Goal: Communication & Community: Answer question/provide support

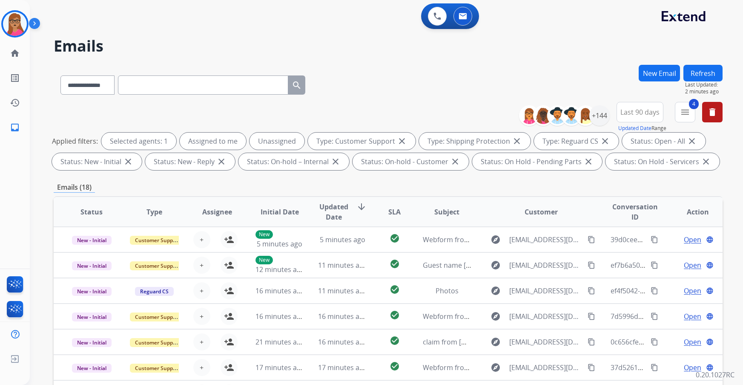
select select "**********"
click at [648, 112] on span "Last 90 days" at bounding box center [639, 111] width 39 height 3
click at [683, 114] on mat-icon "menu" at bounding box center [685, 112] width 10 height 10
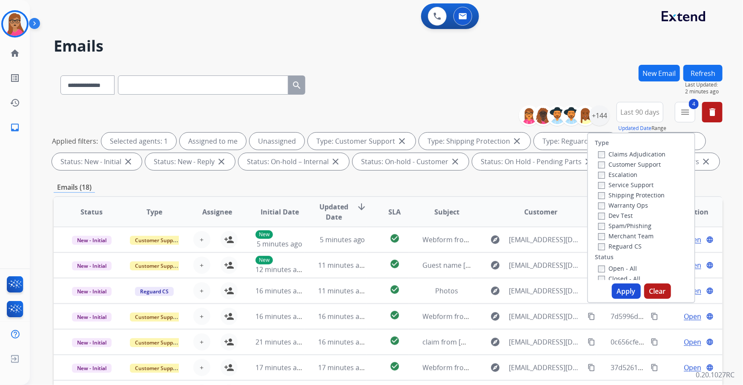
click at [589, 67] on div "**********" at bounding box center [388, 83] width 669 height 37
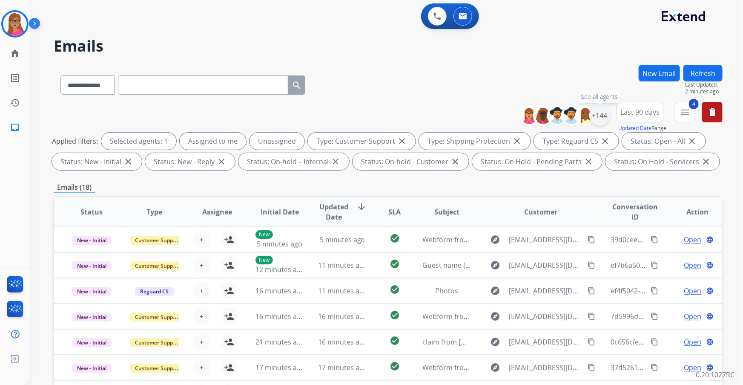
click at [605, 118] on div "+144" at bounding box center [599, 115] width 20 height 20
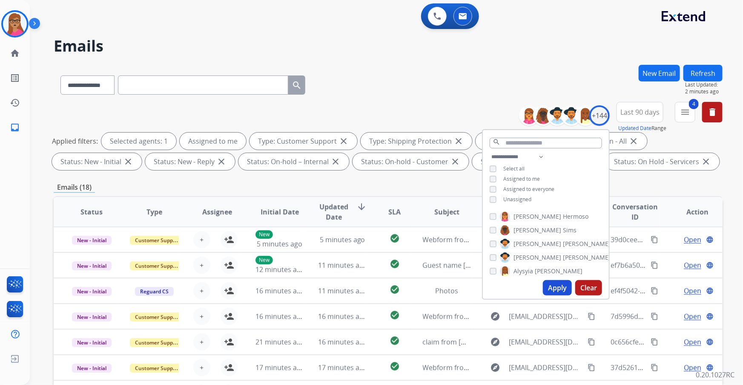
click at [552, 290] on button "Apply" at bounding box center [557, 287] width 29 height 15
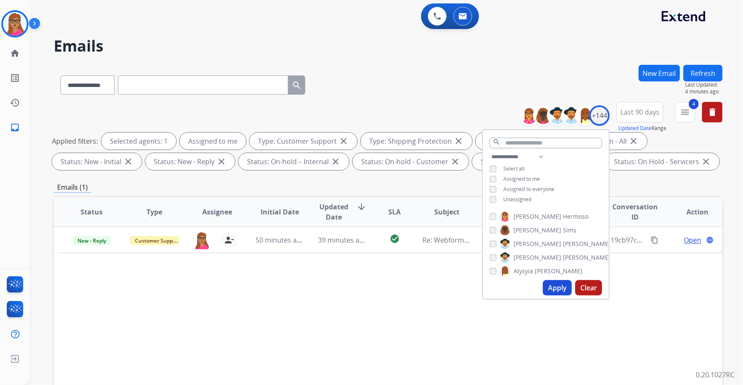
click at [273, 321] on div "Status Type Assignee Initial Date Updated Date arrow_downward SLA Subject Custo…" at bounding box center [388, 338] width 669 height 285
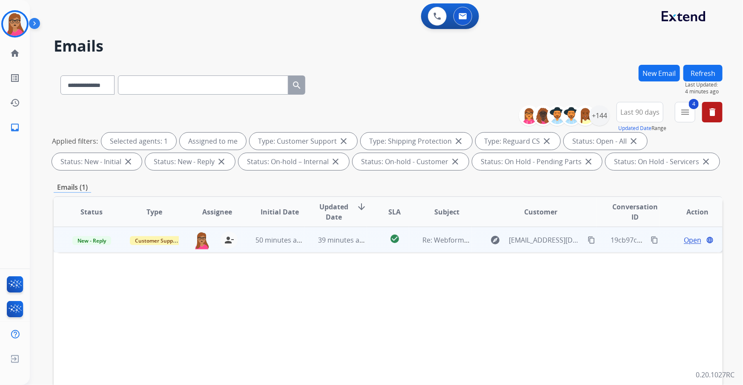
click at [685, 243] on span "Open" at bounding box center [692, 240] width 17 height 10
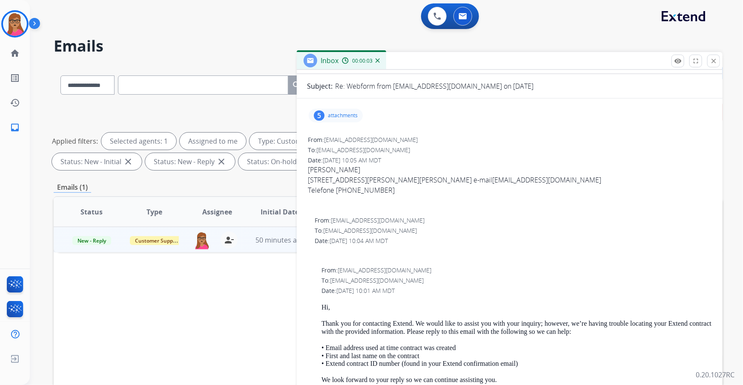
scroll to position [77, 0]
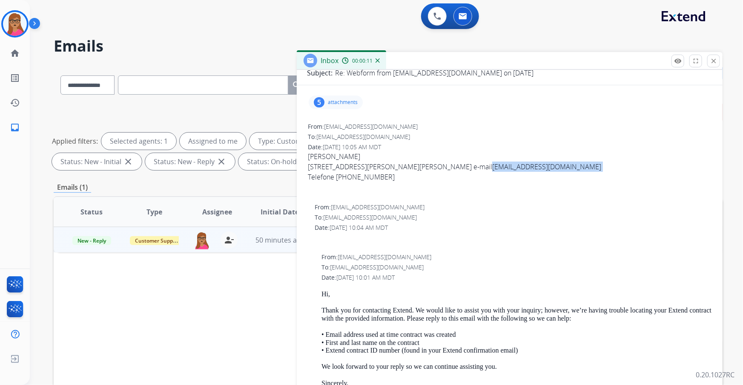
drag, startPoint x: 492, startPoint y: 161, endPoint x: 414, endPoint y: 168, distance: 77.8
click at [414, 168] on div "[STREET_ADDRESS][PERSON_NAME][PERSON_NAME] e-mail [EMAIL_ADDRESS][DOMAIN_NAME]" at bounding box center [510, 166] width 404 height 10
copy div "[EMAIL_ADDRESS][DOMAIN_NAME]"
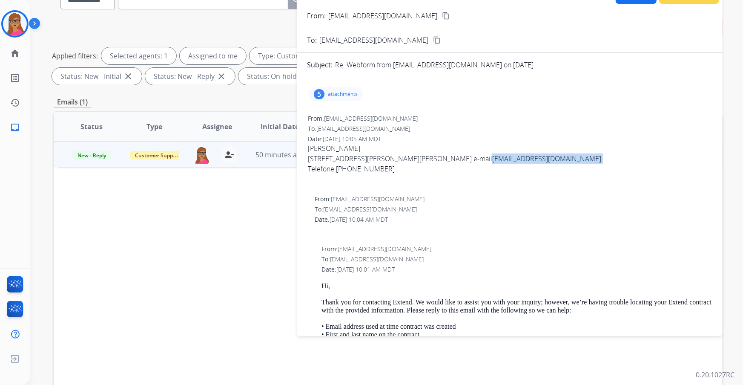
scroll to position [0, 0]
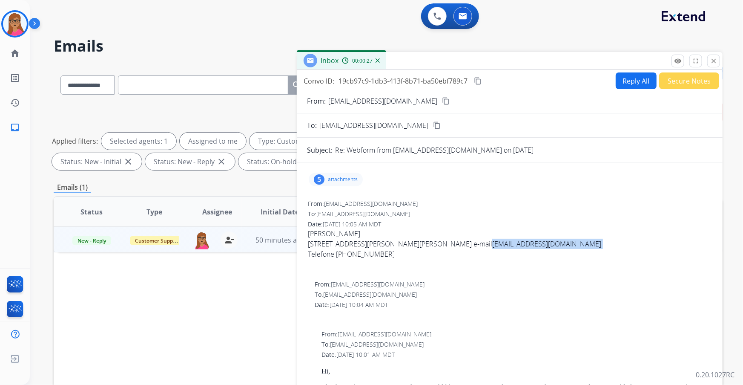
copy div "[EMAIL_ADDRESS][DOMAIN_NAME]"
click at [413, 271] on div "From: [EMAIL_ADDRESS][DOMAIN_NAME] To: [EMAIL_ADDRESS][DOMAIN_NAME] Date: [DATE…" at bounding box center [509, 237] width 405 height 78
drag, startPoint x: 385, startPoint y: 254, endPoint x: 336, endPoint y: 255, distance: 49.8
click at [336, 255] on div "Telefone [PHONE_NUMBER]" at bounding box center [510, 254] width 404 height 10
copy div "3393380556"
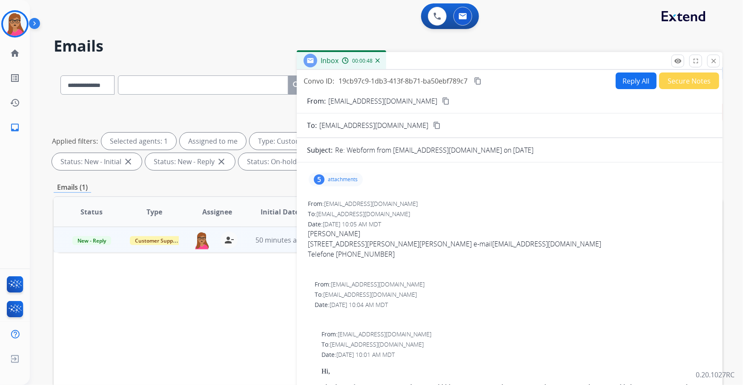
click at [338, 183] on div "5 attachments" at bounding box center [336, 179] width 54 height 14
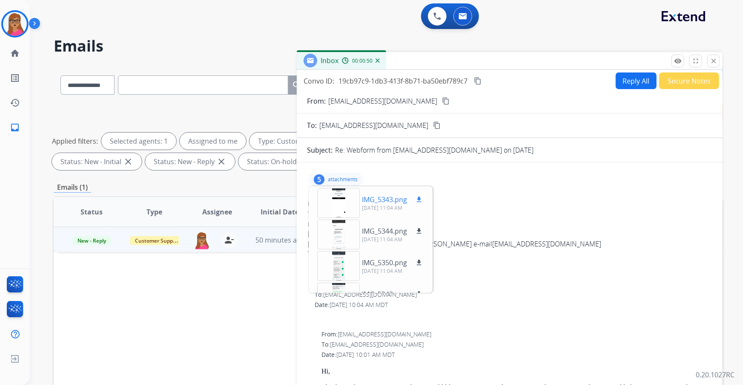
click at [338, 197] on div at bounding box center [338, 203] width 43 height 30
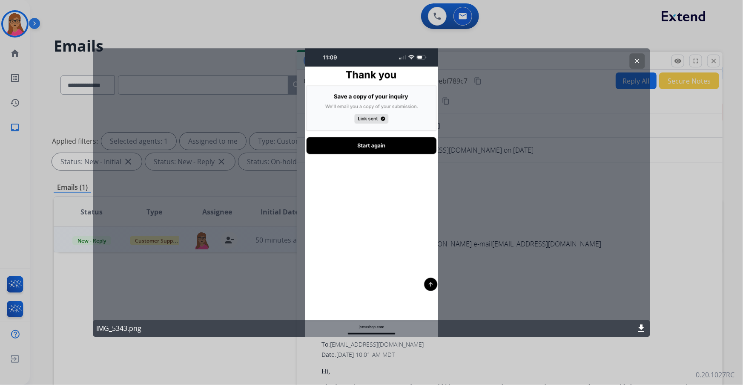
click at [642, 63] on button "clear" at bounding box center [637, 60] width 15 height 15
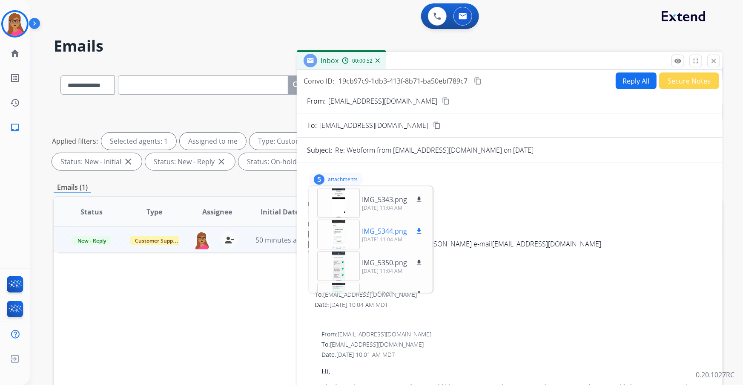
click at [342, 238] on div at bounding box center [338, 234] width 43 height 30
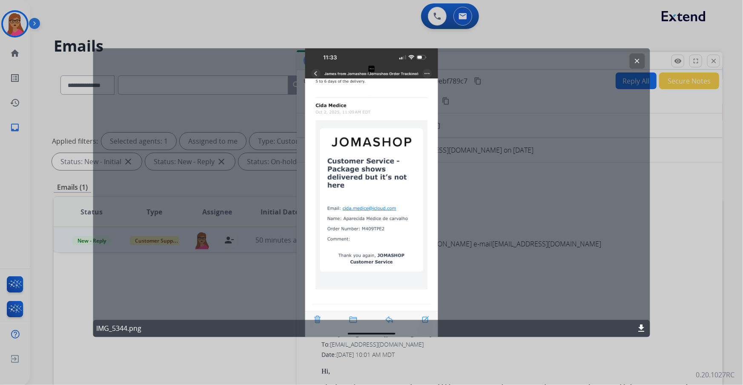
click at [642, 56] on button "clear" at bounding box center [637, 60] width 15 height 15
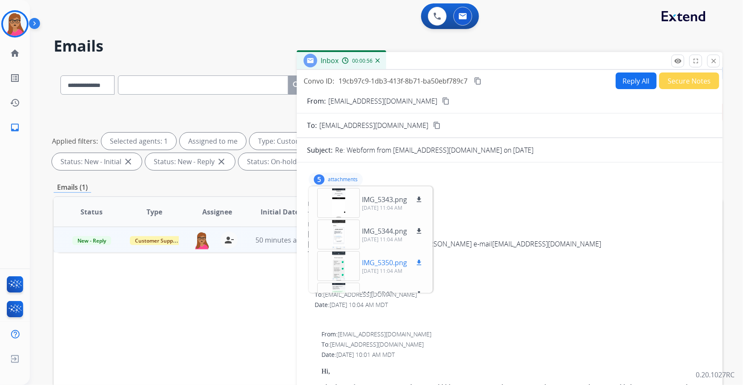
click at [331, 265] on div at bounding box center [338, 266] width 43 height 30
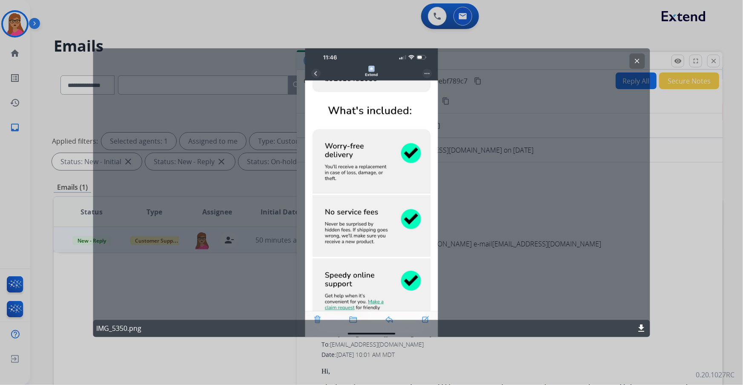
click at [636, 64] on mat-icon "clear" at bounding box center [638, 61] width 8 height 8
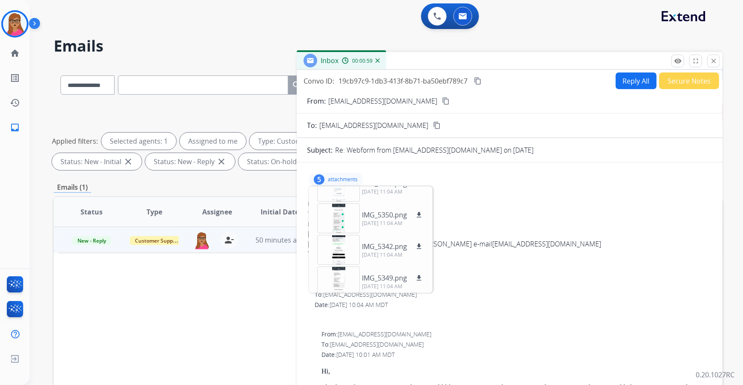
scroll to position [52, 0]
click at [343, 260] on div "IMG_5343.png download [DATE] 11:04 AM IMG_5344.png download [DATE] 11:04 AM IMG…" at bounding box center [371, 239] width 124 height 106
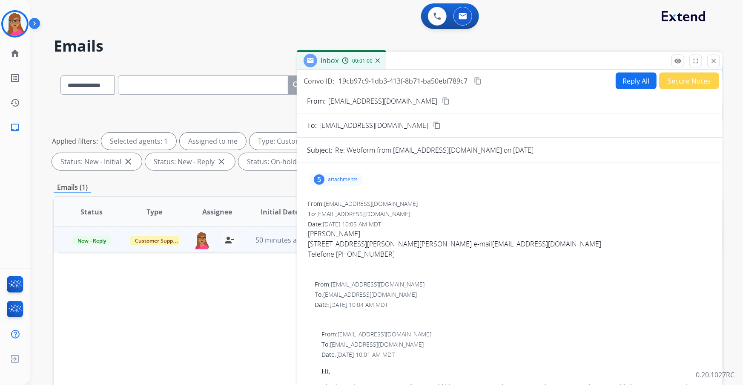
click at [339, 182] on p "attachments" at bounding box center [343, 179] width 30 height 7
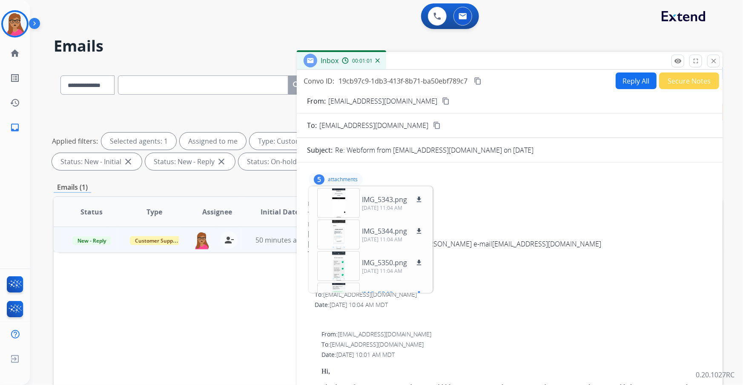
click at [340, 284] on div at bounding box center [338, 297] width 43 height 30
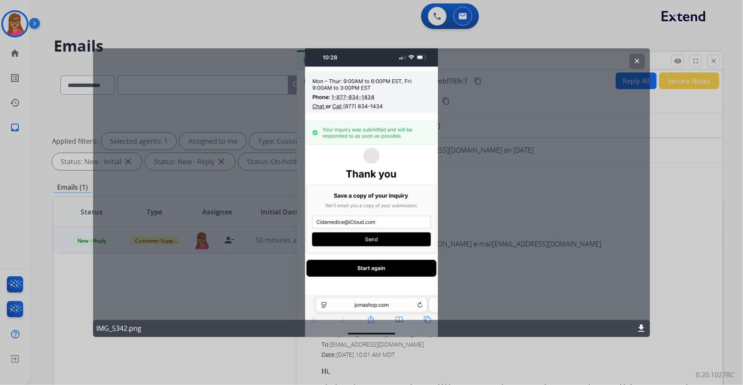
click at [637, 66] on button "clear" at bounding box center [637, 60] width 15 height 15
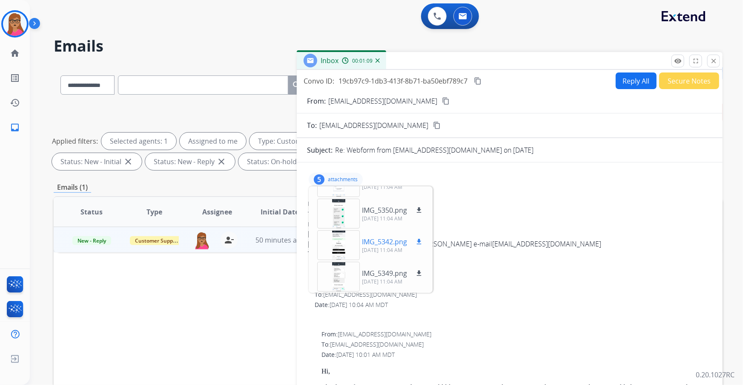
click at [338, 245] on div at bounding box center [338, 245] width 43 height 30
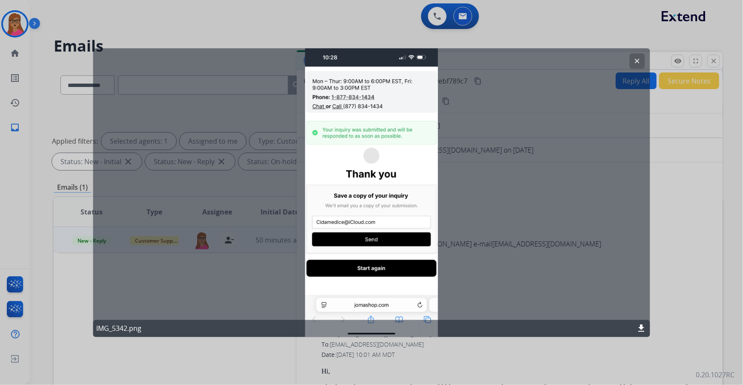
click at [642, 60] on button "clear" at bounding box center [637, 60] width 15 height 15
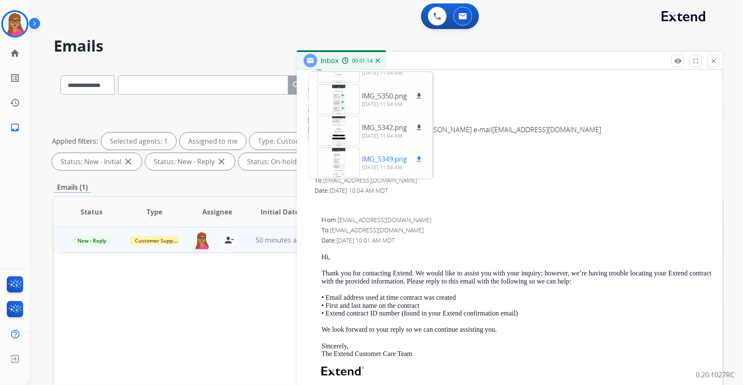
scroll to position [116, 0]
click at [340, 158] on div at bounding box center [338, 161] width 43 height 30
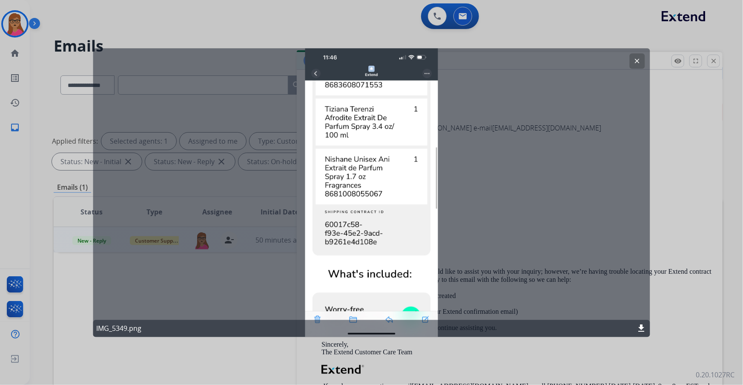
click at [637, 60] on mat-icon "clear" at bounding box center [638, 61] width 8 height 8
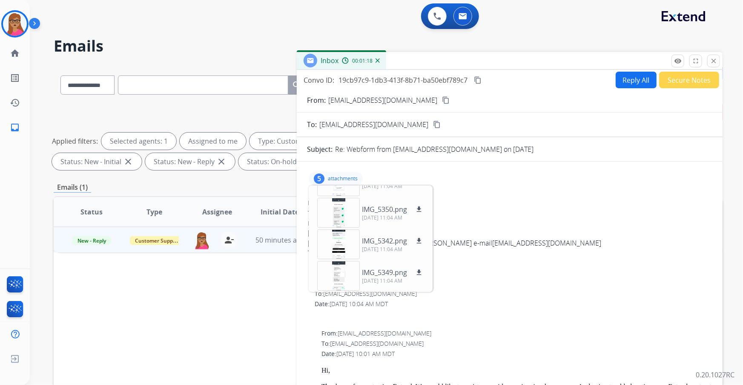
scroll to position [0, 0]
click at [585, 203] on div "From: [EMAIL_ADDRESS][DOMAIN_NAME]" at bounding box center [510, 203] width 404 height 9
click at [544, 208] on div "From: [EMAIL_ADDRESS][DOMAIN_NAME] To: [EMAIL_ADDRESS][DOMAIN_NAME] Date: [DATE…" at bounding box center [509, 237] width 405 height 78
click at [349, 180] on p "attachments" at bounding box center [343, 179] width 30 height 7
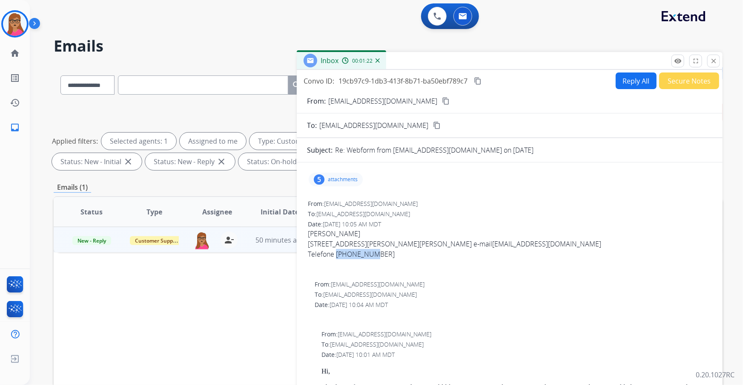
drag, startPoint x: 375, startPoint y: 252, endPoint x: 337, endPoint y: 253, distance: 37.9
click at [337, 253] on div "Telefone [PHONE_NUMBER]" at bounding box center [510, 254] width 404 height 10
copy div "3393380556"
click at [627, 82] on button "Reply All" at bounding box center [636, 80] width 41 height 17
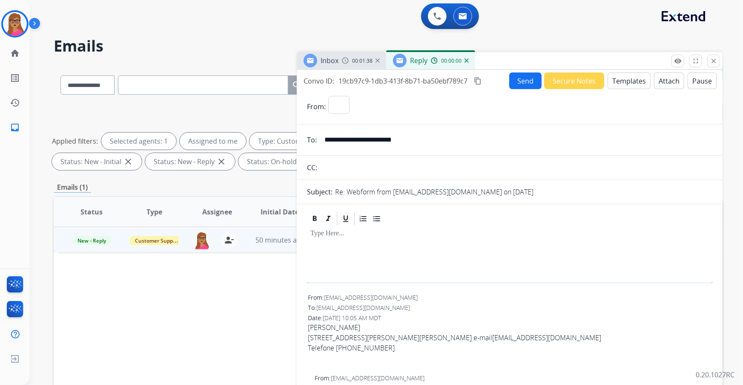
select select "**********"
click at [636, 81] on button "Templates" at bounding box center [629, 80] width 43 height 17
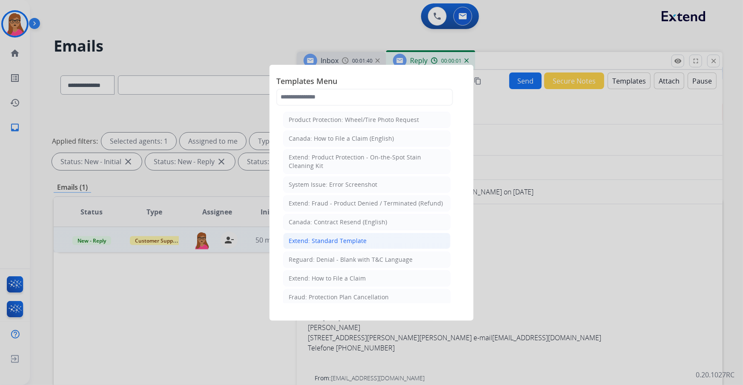
click at [357, 238] on div "Extend: Standard Template" at bounding box center [328, 240] width 78 height 9
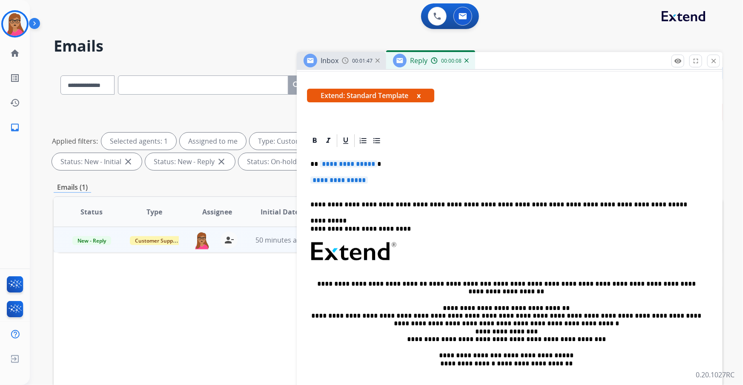
scroll to position [116, 0]
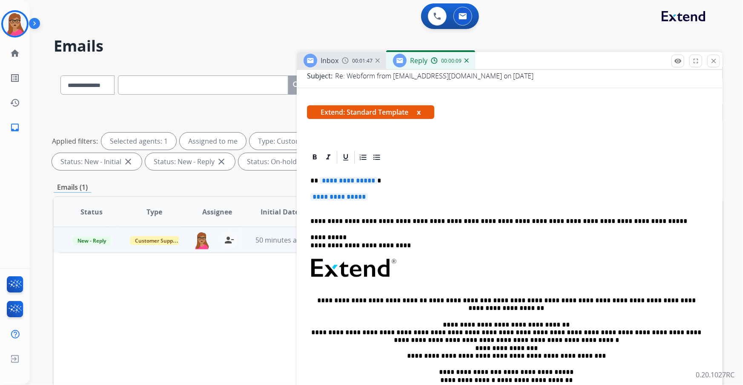
click at [361, 181] on span "**********" at bounding box center [348, 180] width 57 height 7
click at [360, 198] on span "**********" at bounding box center [338, 196] width 57 height 7
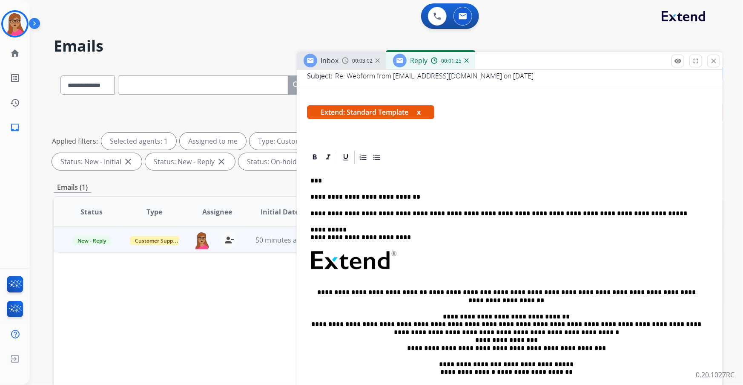
click at [421, 193] on p "**********" at bounding box center [506, 197] width 392 height 8
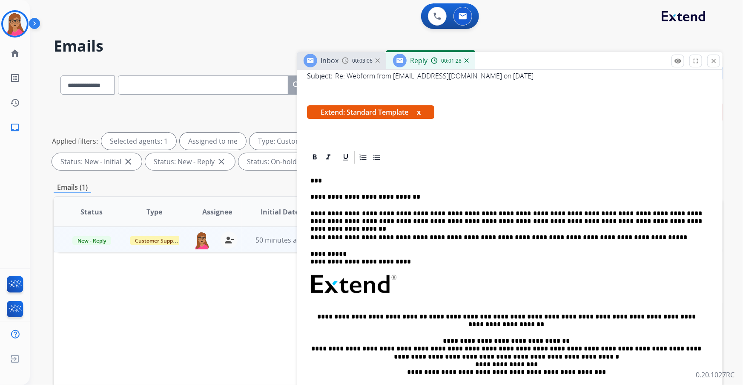
scroll to position [0, 0]
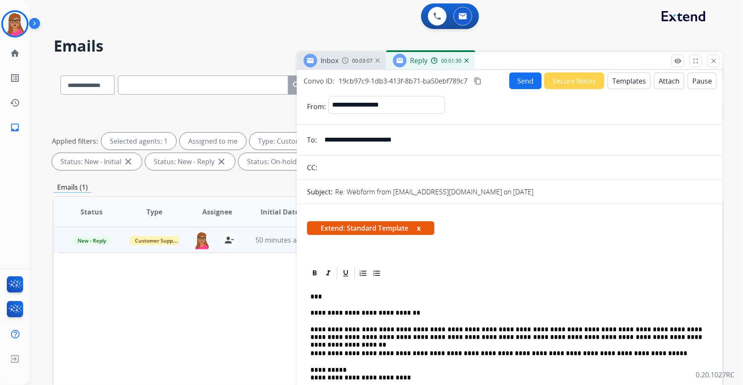
click at [522, 83] on button "Send" at bounding box center [525, 80] width 32 height 17
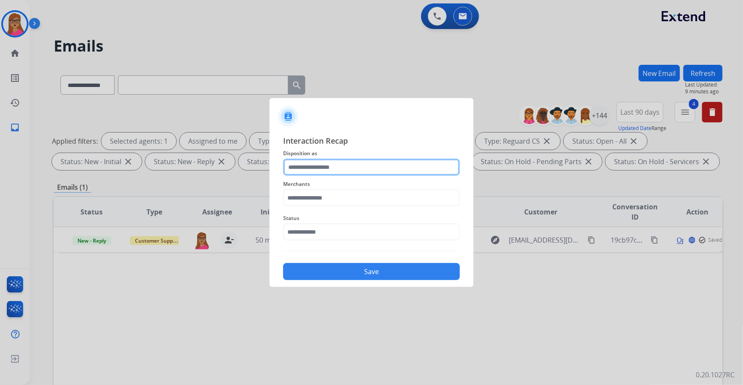
click at [316, 166] on input "text" at bounding box center [371, 166] width 177 height 17
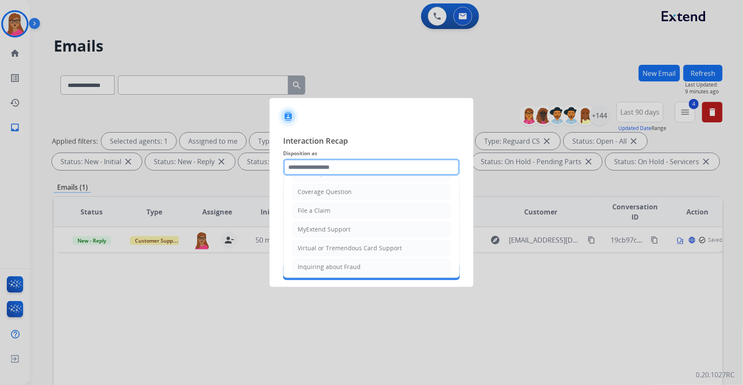
scroll to position [116, 0]
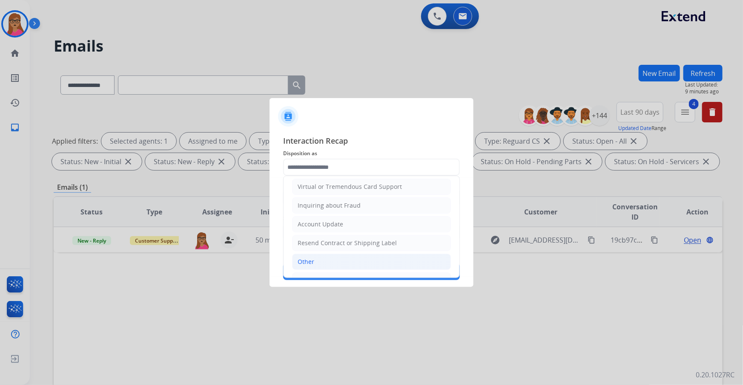
click at [319, 256] on li "Other" at bounding box center [371, 261] width 159 height 16
type input "*****"
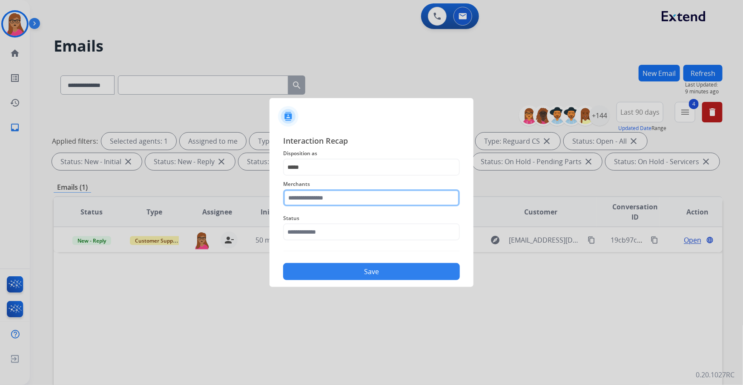
click at [321, 195] on input "text" at bounding box center [371, 197] width 177 height 17
click at [319, 222] on div "Jomashop" at bounding box center [312, 222] width 28 height 9
type input "********"
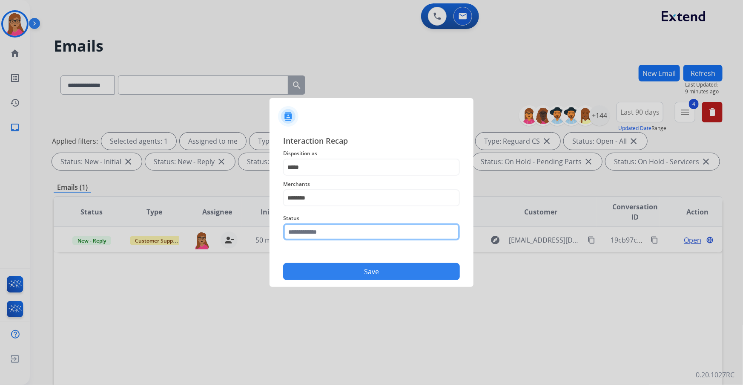
click at [327, 234] on input "text" at bounding box center [371, 231] width 177 height 17
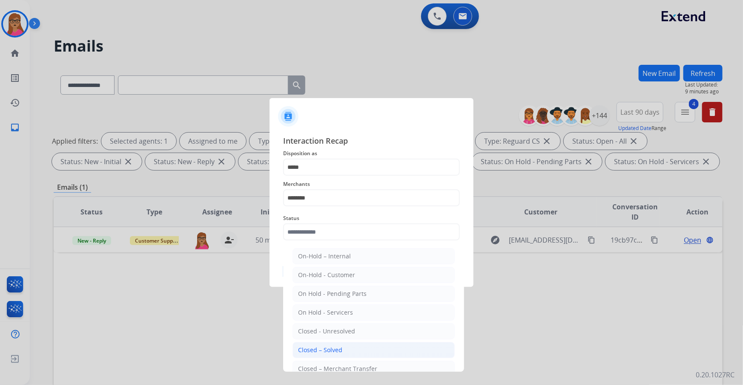
click at [336, 351] on div "Closed – Solved" at bounding box center [320, 349] width 44 height 9
type input "**********"
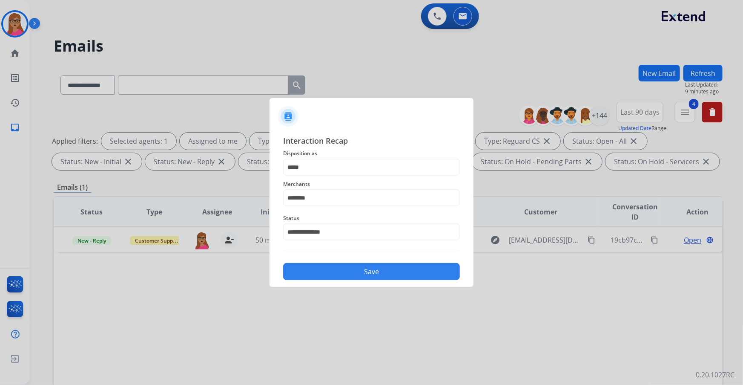
click at [349, 266] on button "Save" at bounding box center [371, 271] width 177 height 17
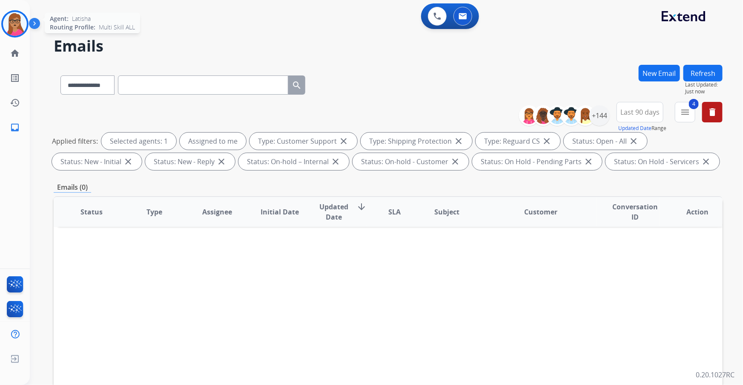
click at [17, 20] on img at bounding box center [15, 24] width 24 height 24
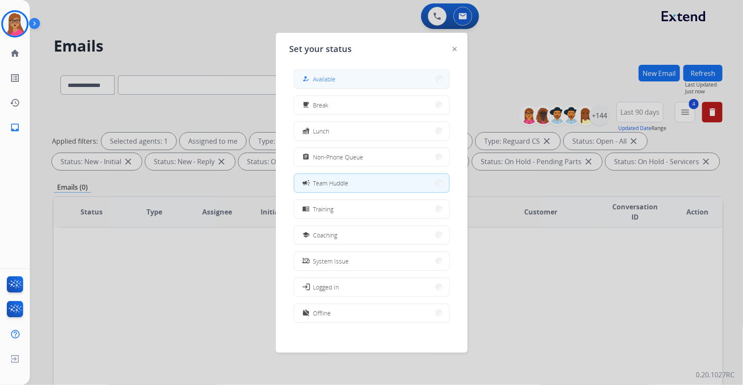
click at [339, 77] on button "how_to_reg Available" at bounding box center [371, 79] width 155 height 18
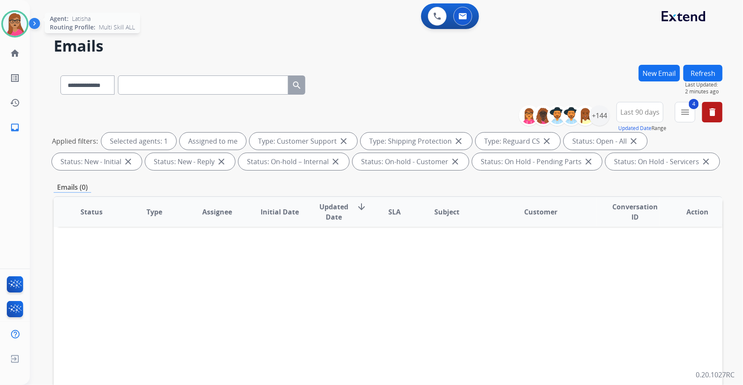
click at [9, 21] on img at bounding box center [15, 24] width 24 height 24
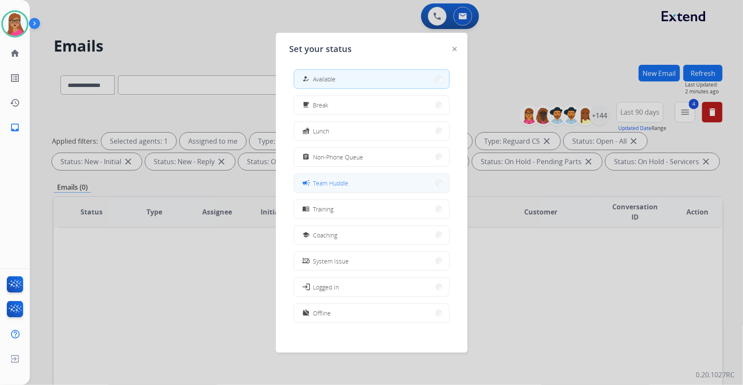
click at [336, 178] on span "Team Huddle" at bounding box center [330, 182] width 35 height 9
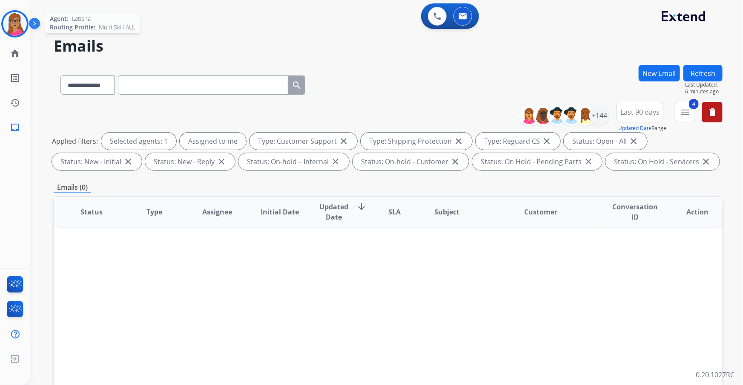
click at [20, 17] on img at bounding box center [15, 24] width 24 height 24
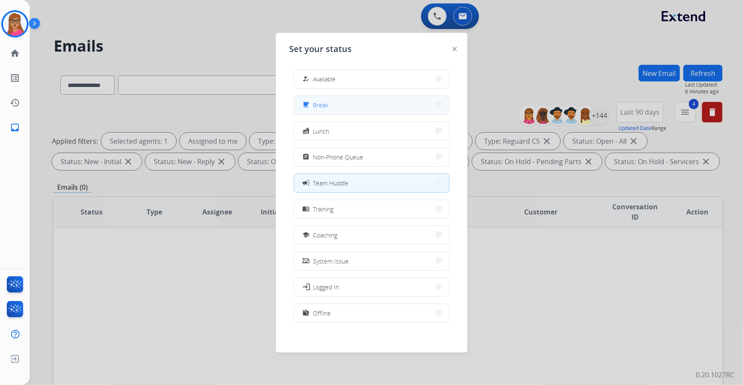
click at [344, 103] on button "free_breakfast Break" at bounding box center [371, 105] width 155 height 18
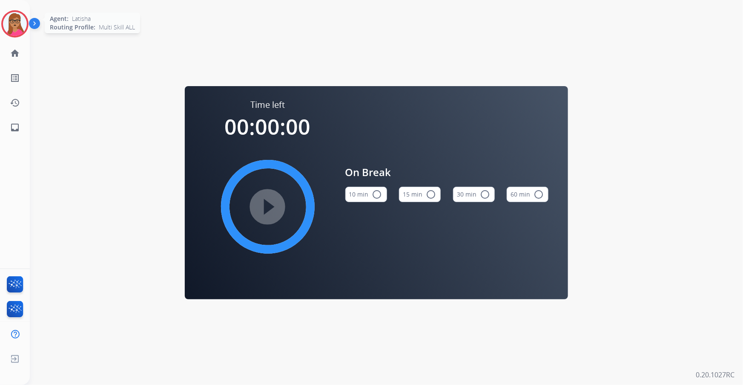
click at [17, 20] on img at bounding box center [15, 24] width 24 height 24
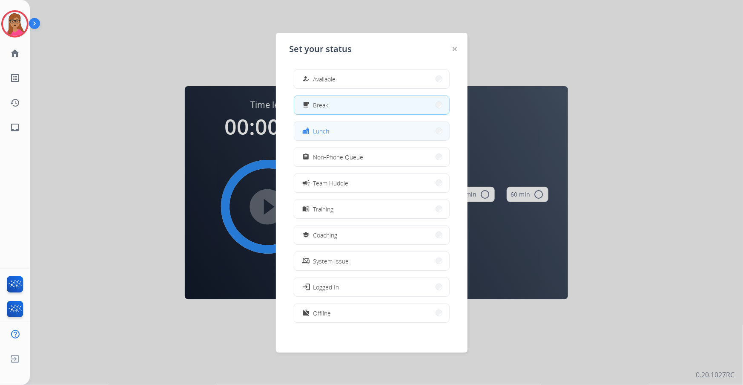
click at [344, 133] on button "fastfood Lunch" at bounding box center [371, 131] width 155 height 18
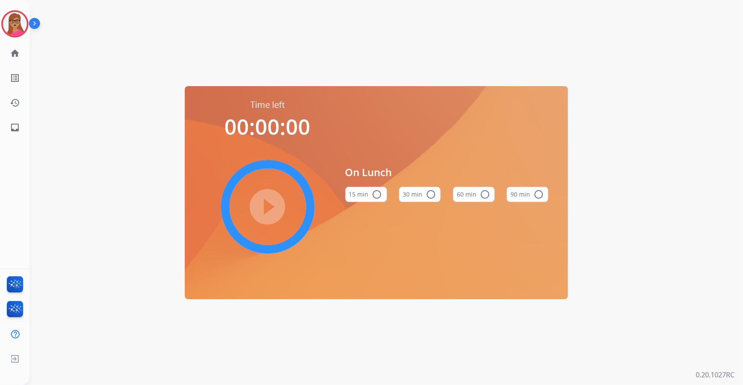
click at [471, 192] on button "60 min radio_button_unchecked" at bounding box center [474, 194] width 42 height 15
click at [265, 201] on mat-icon "play_circle_filled" at bounding box center [268, 206] width 10 height 10
